Goal: Task Accomplishment & Management: Manage account settings

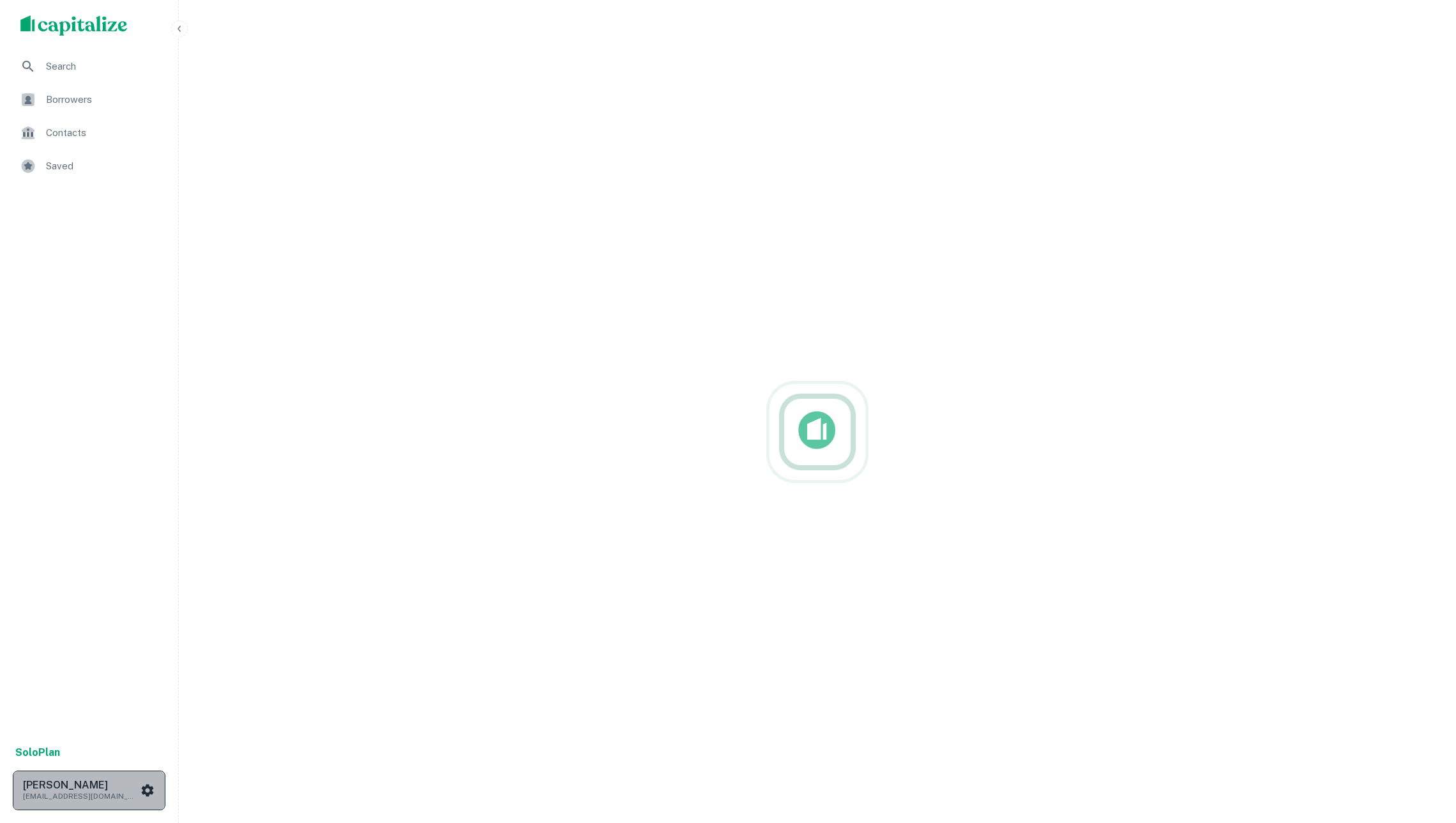
click at [142, 779] on div "[PERSON_NAME] [EMAIL_ADDRESS][DOMAIN_NAME]" at bounding box center [89, 790] width 132 height 23
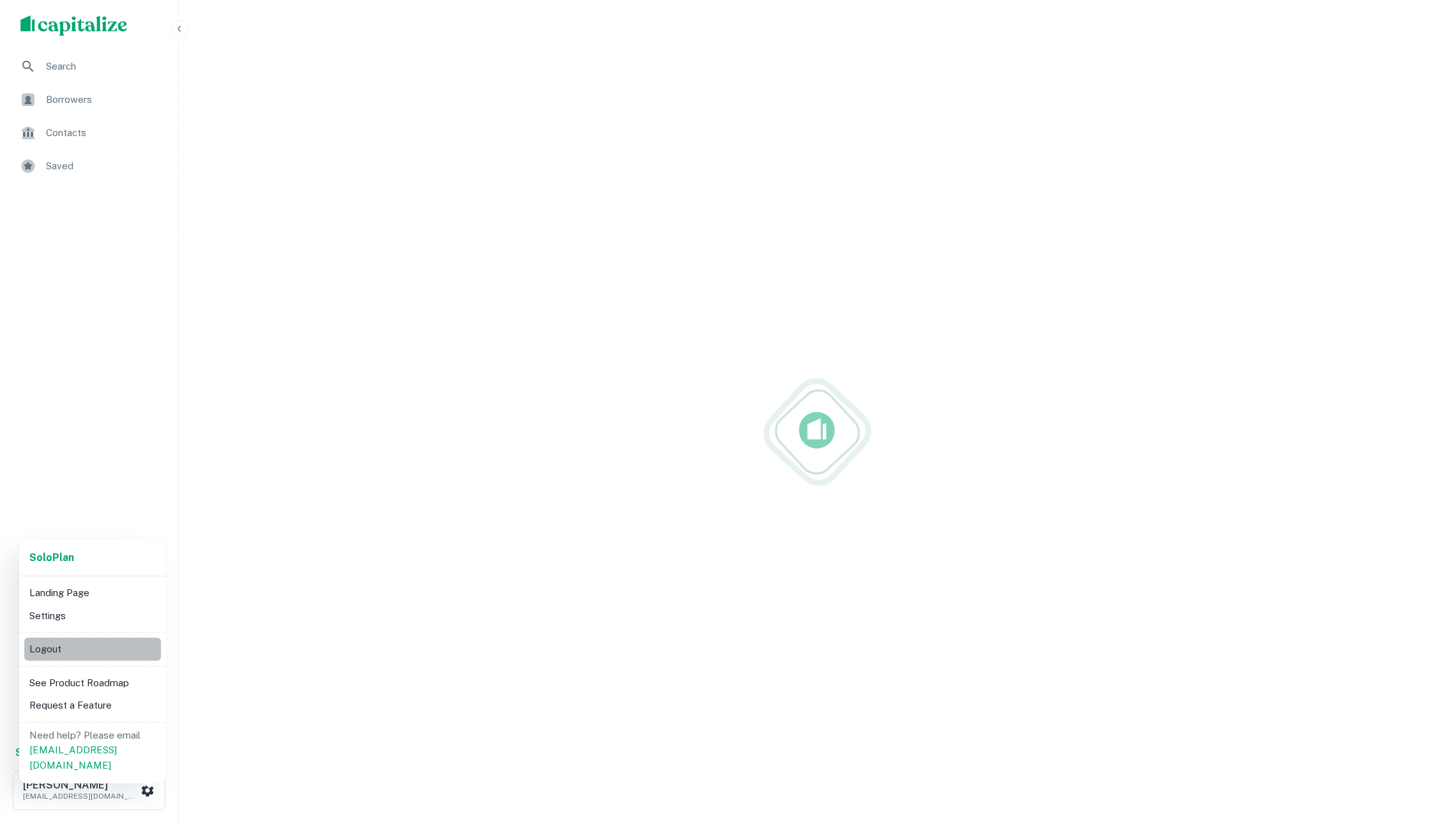
click at [90, 647] on li "Logout" at bounding box center [92, 648] width 137 height 23
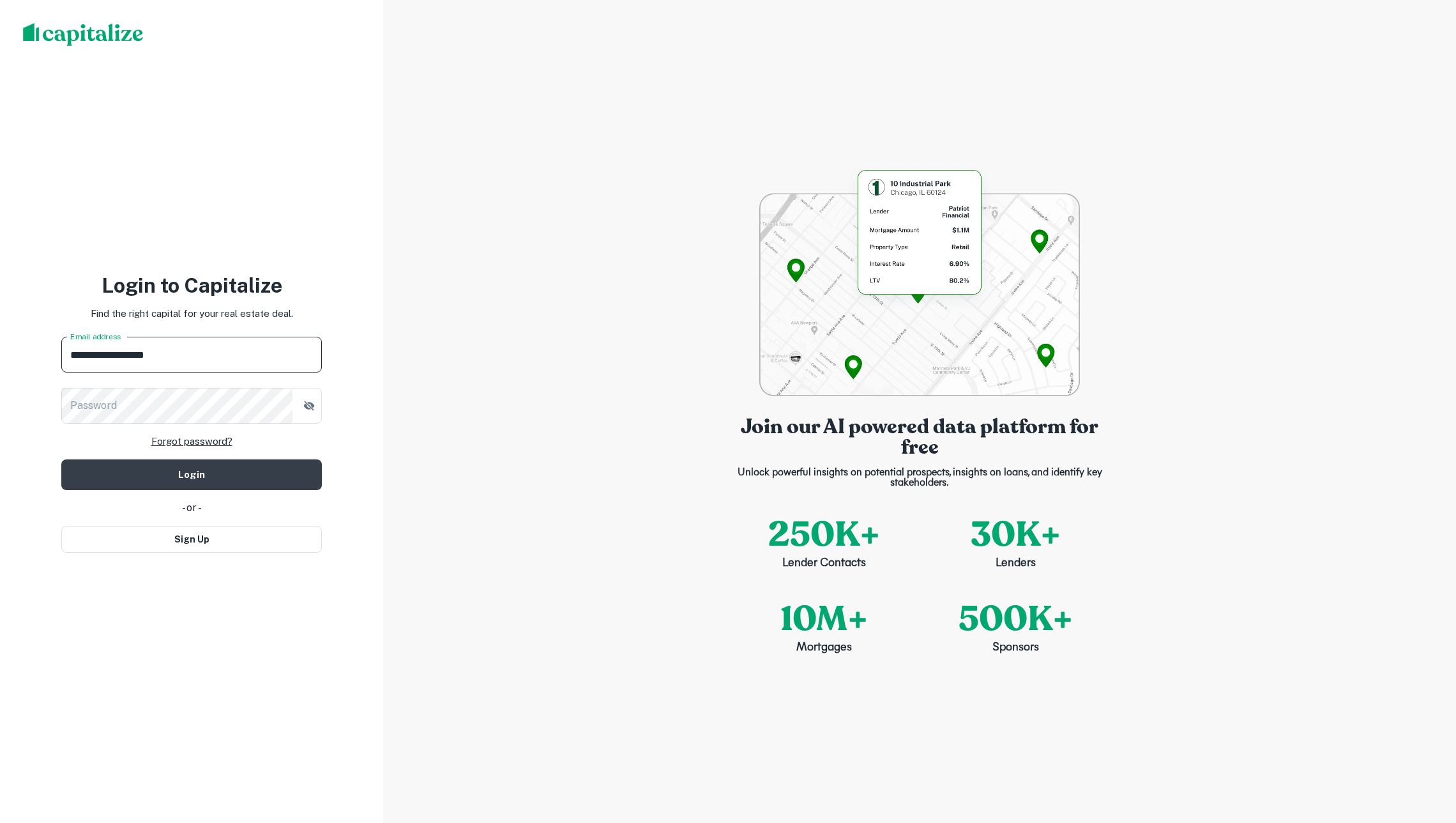
type input "**********"
click at [191, 473] on button "Login" at bounding box center [191, 474] width 261 height 31
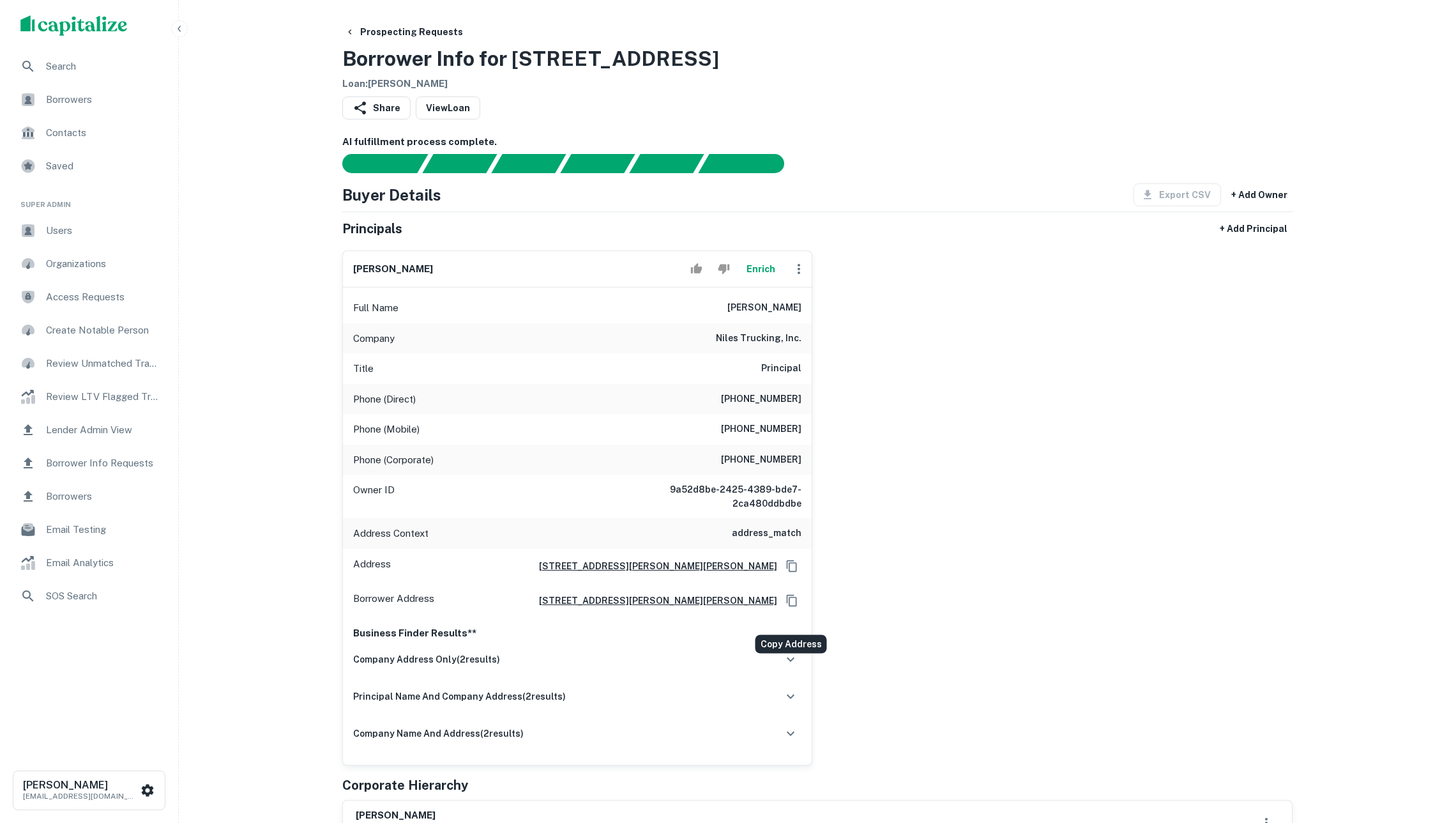
click at [786, 603] on button "Copy Address" at bounding box center [792, 600] width 19 height 19
click at [956, 467] on div "satinderbir sandhu Enrich Full Name satinderbir sandhu Company niles trucking, …" at bounding box center [812, 502] width 960 height 525
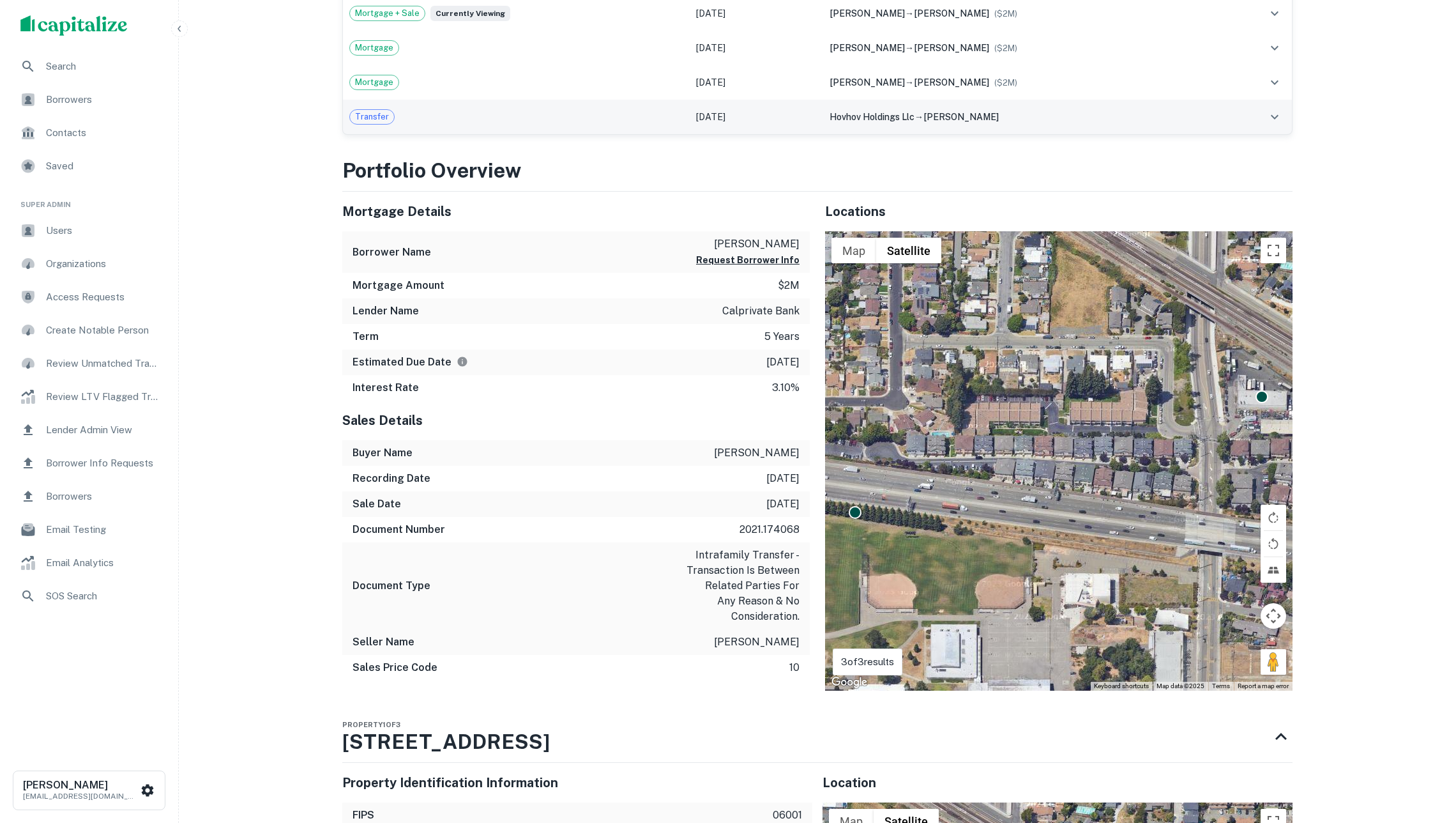
scroll to position [1283, 0]
